Goal: Transaction & Acquisition: Purchase product/service

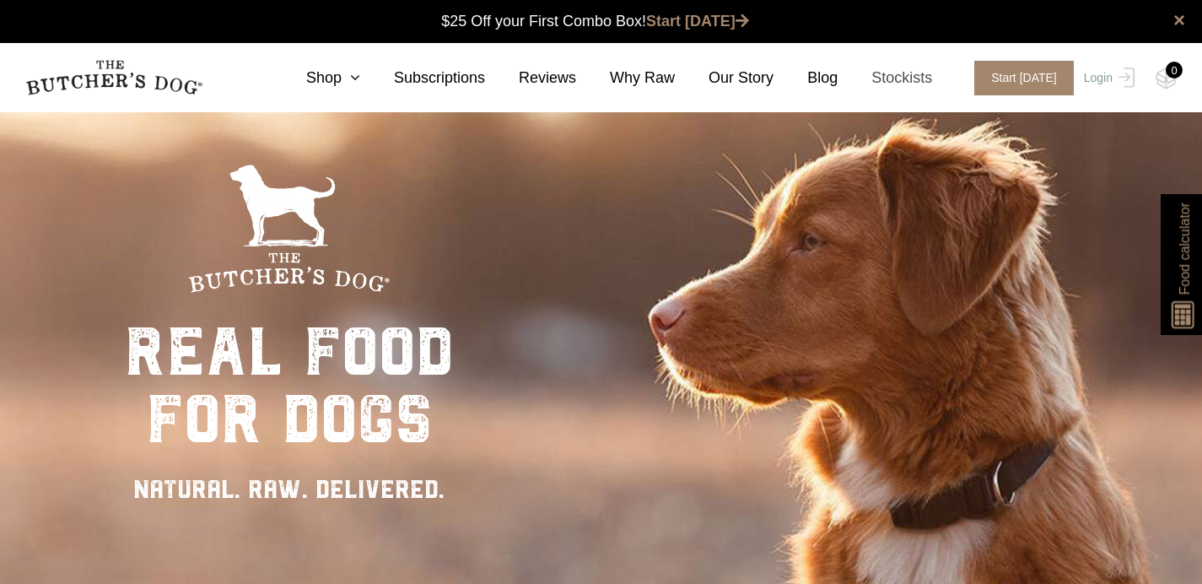
click at [902, 79] on link "Stockists" at bounding box center [884, 78] width 94 height 23
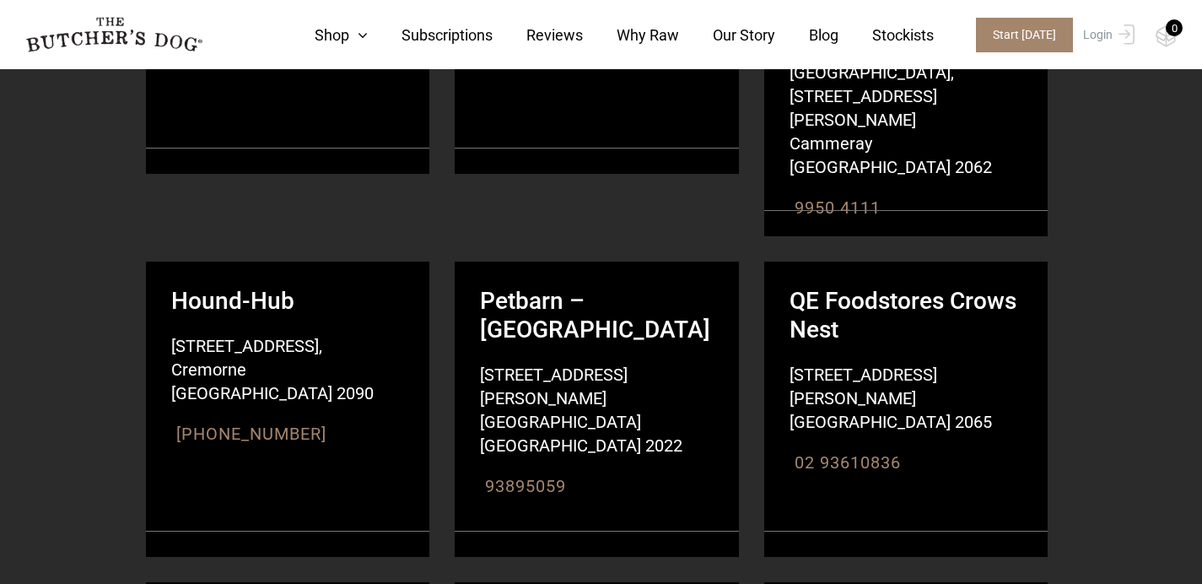
scroll to position [3504, 0]
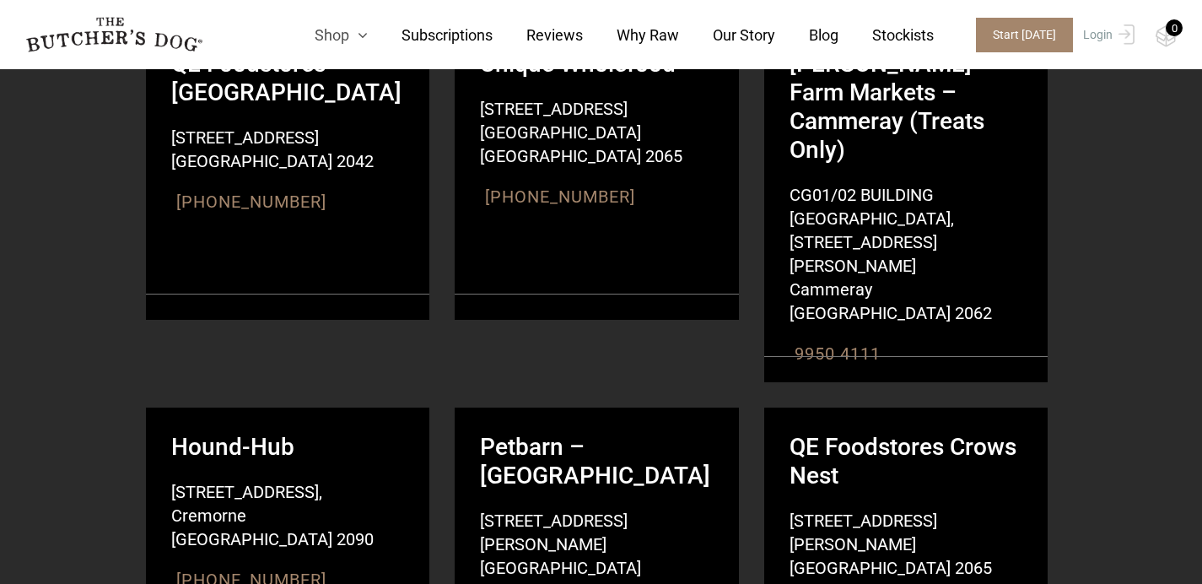
click at [345, 37] on link "Shop" at bounding box center [324, 35] width 87 height 23
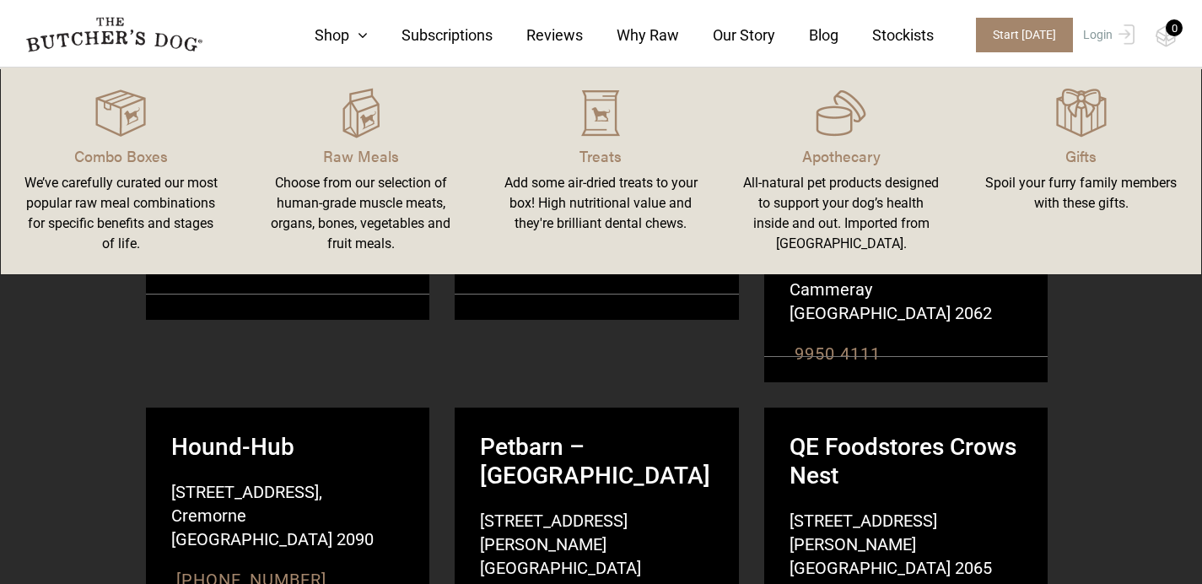
click at [352, 138] on link "Raw Meals Choose from our selection of human-grade muscle meats, organs, bones,…" at bounding box center [361, 170] width 240 height 173
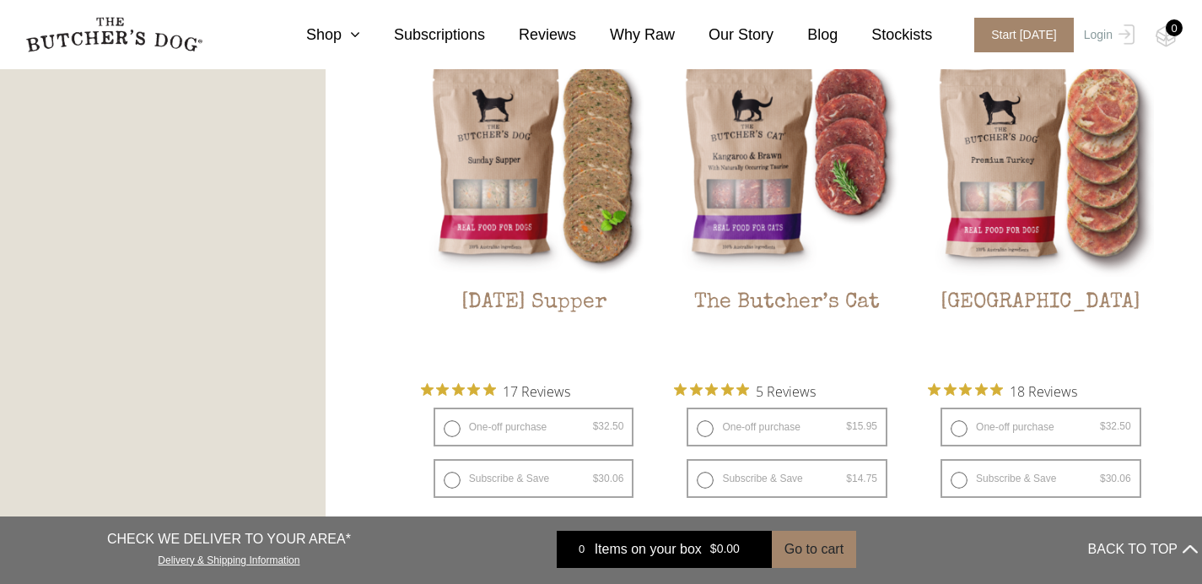
scroll to position [1990, 0]
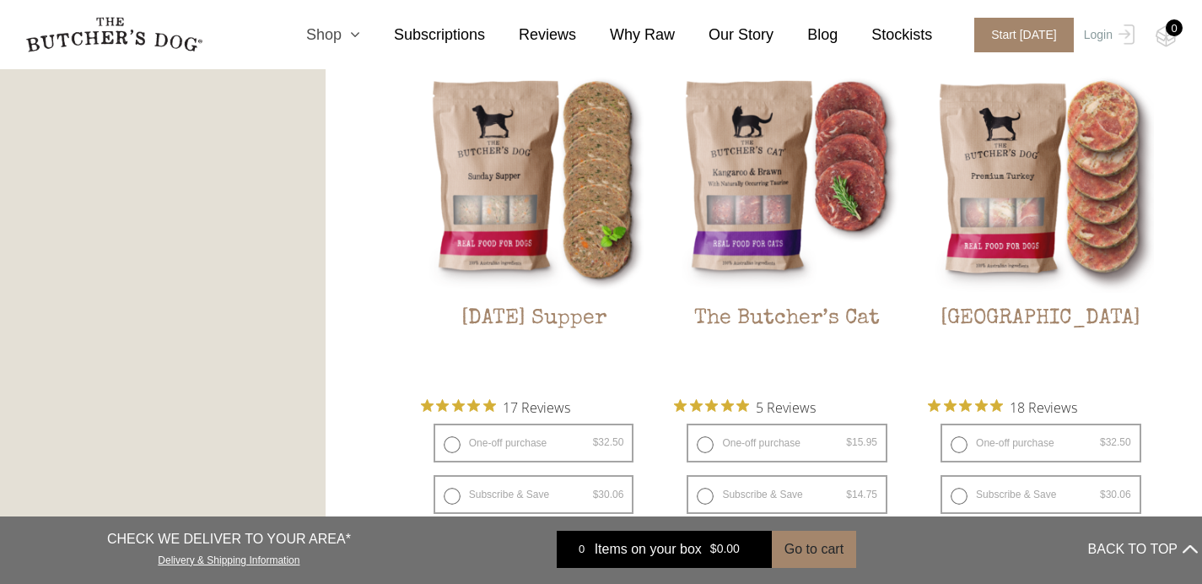
click at [339, 38] on link "Shop" at bounding box center [316, 35] width 88 height 23
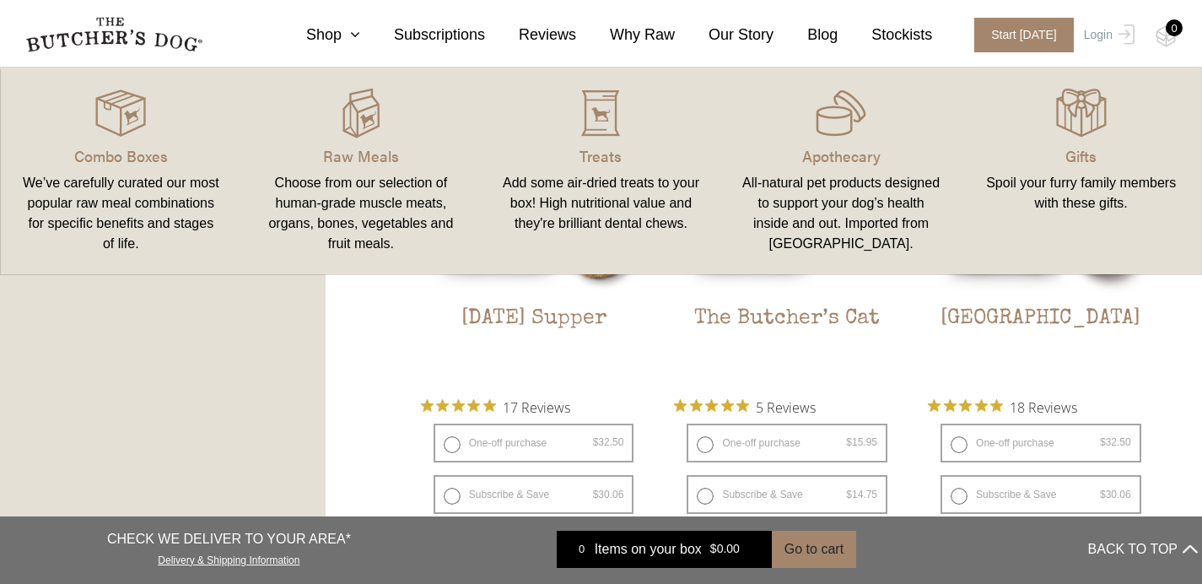
click at [105, 140] on link "Combo Boxes We’ve carefully curated our most popular raw meal combinations for …" at bounding box center [121, 170] width 240 height 173
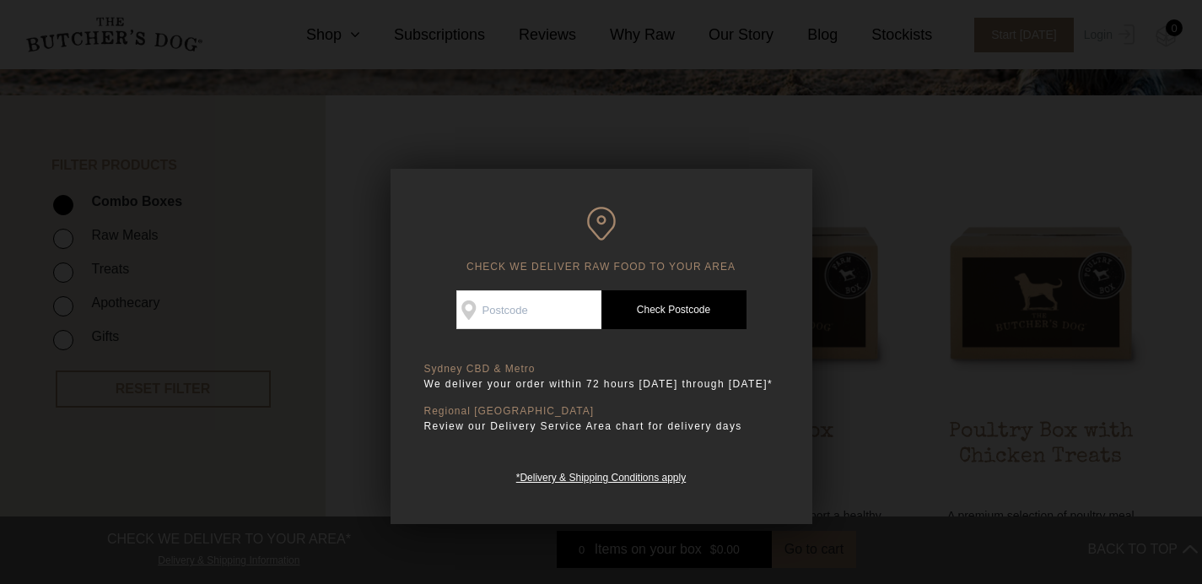
scroll to position [328, 0]
click at [860, 154] on div at bounding box center [601, 292] width 1202 height 584
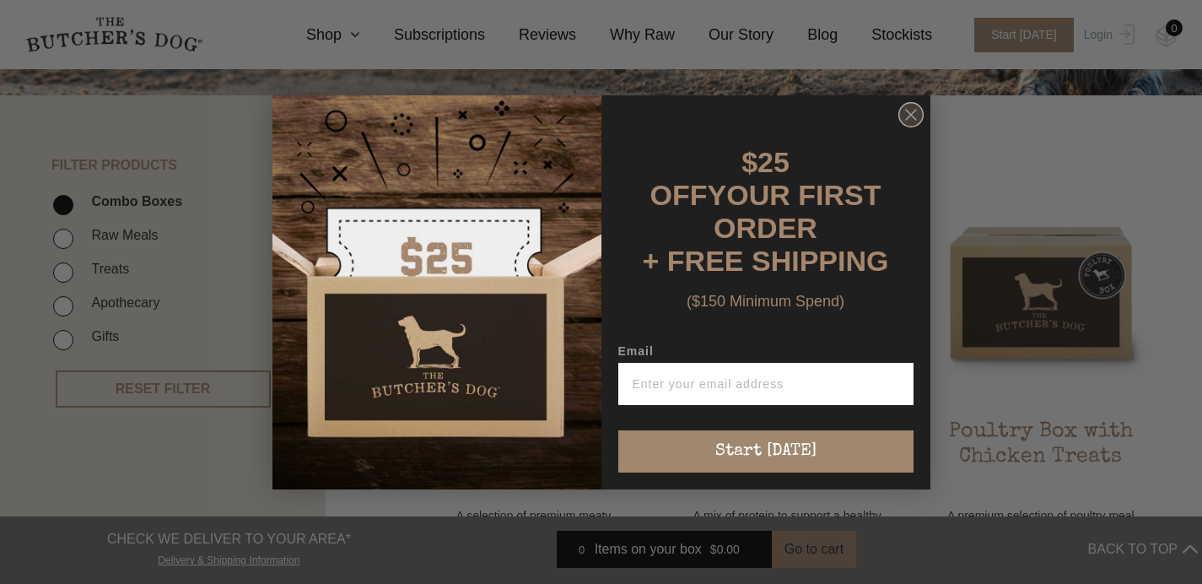
click at [911, 120] on icon "Close dialog" at bounding box center [911, 115] width 10 height 10
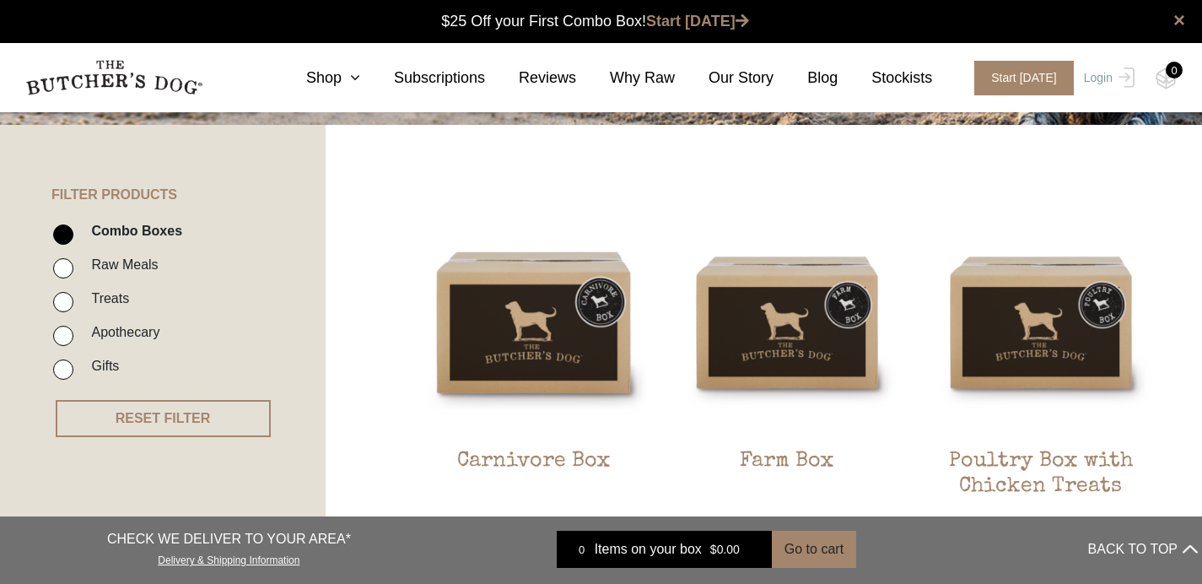
scroll to position [0, 0]
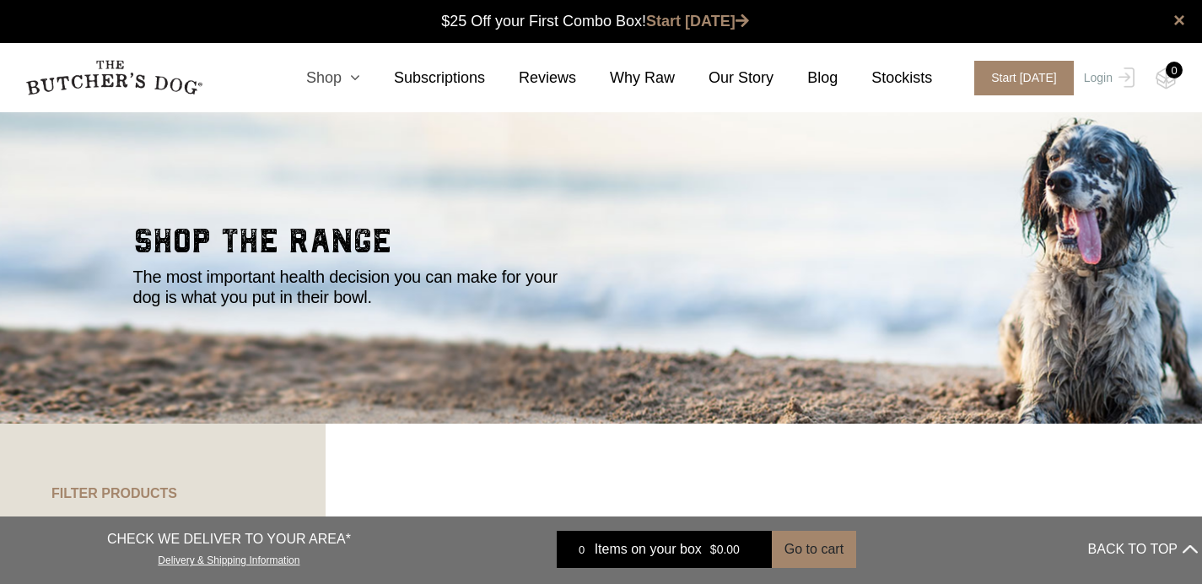
click at [347, 78] on icon at bounding box center [351, 77] width 19 height 15
